Goal: Information Seeking & Learning: Learn about a topic

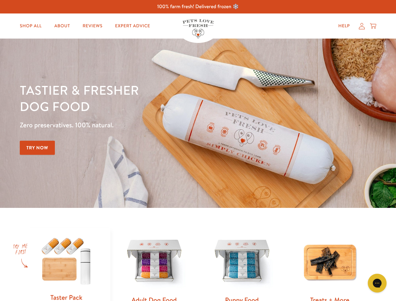
click at [198, 151] on div "Tastier & fresher dog food Zero preservatives. 100% natural. Try Now" at bounding box center [139, 123] width 238 height 83
click at [377, 283] on icon "Gorgias live chat" at bounding box center [377, 283] width 6 height 6
